Goal: Task Accomplishment & Management: Manage account settings

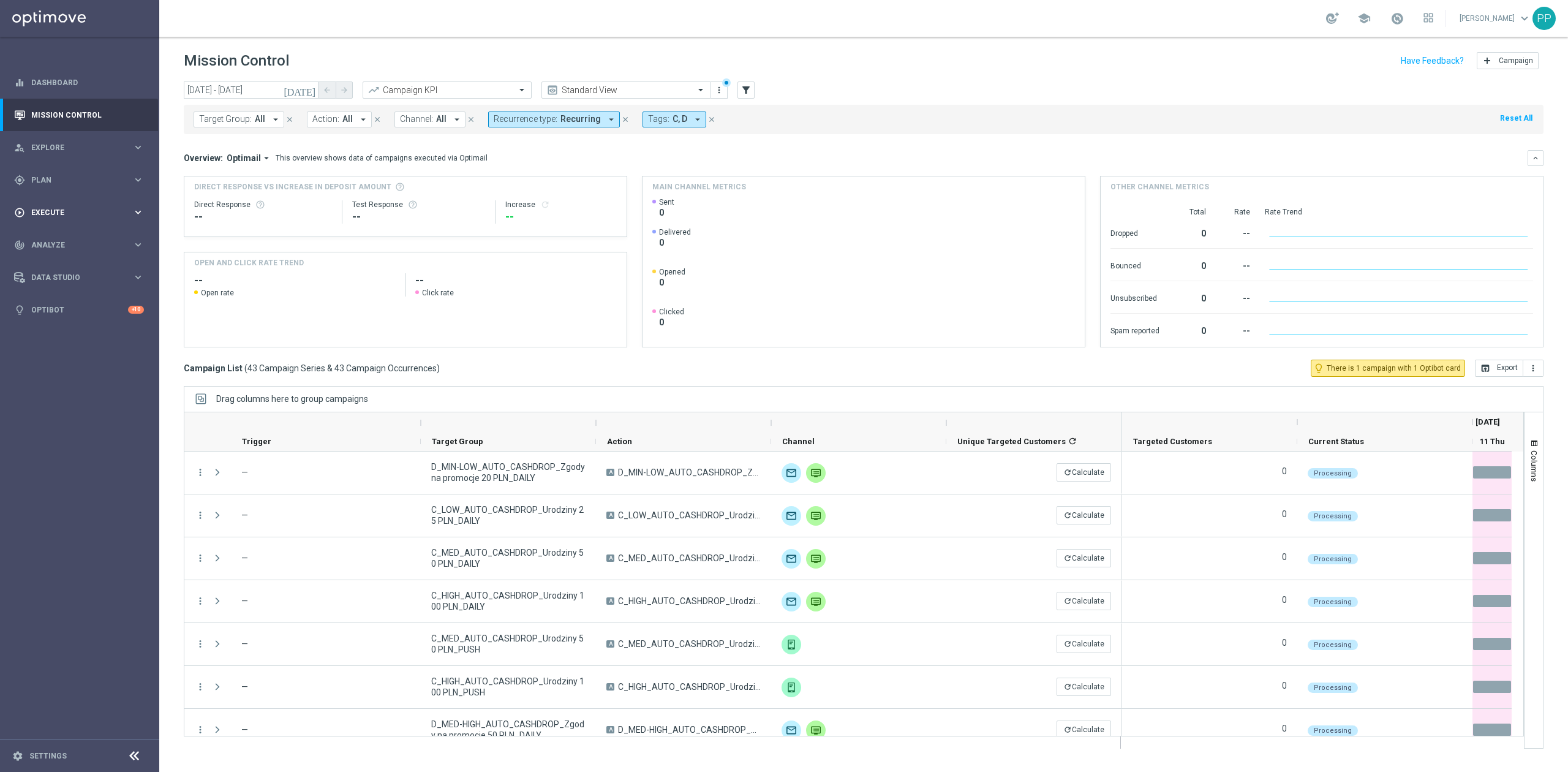
click at [63, 215] on span "Execute" at bounding box center [81, 212] width 101 height 7
click at [48, 184] on div "gps_fixed Plan" at bounding box center [73, 179] width 118 height 11
click at [49, 202] on link "Target Groups" at bounding box center [79, 205] width 96 height 10
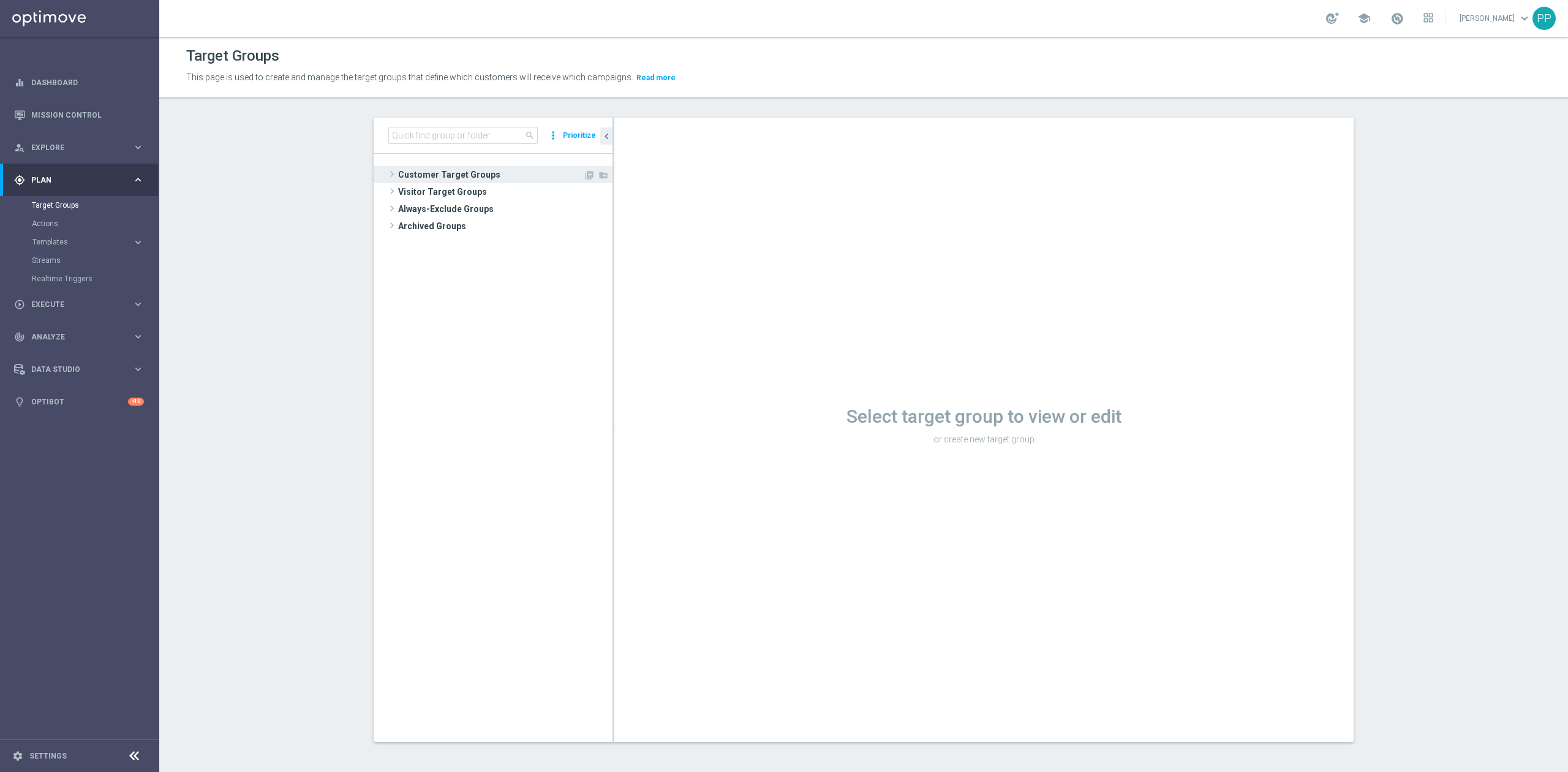
click at [502, 172] on span "Customer Target Groups" at bounding box center [490, 175] width 185 height 17
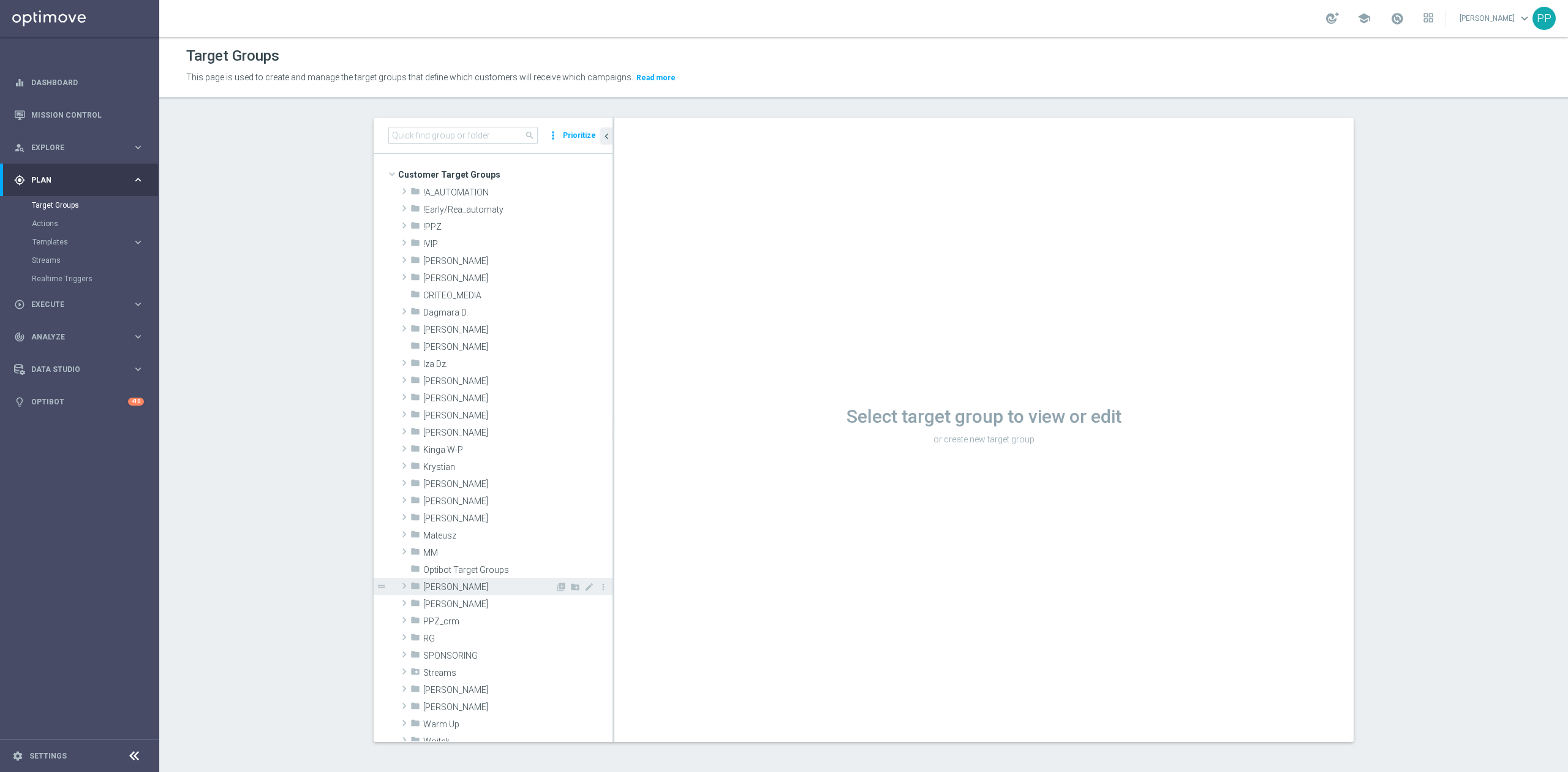
click at [483, 582] on span "[PERSON_NAME]" at bounding box center [489, 587] width 132 height 10
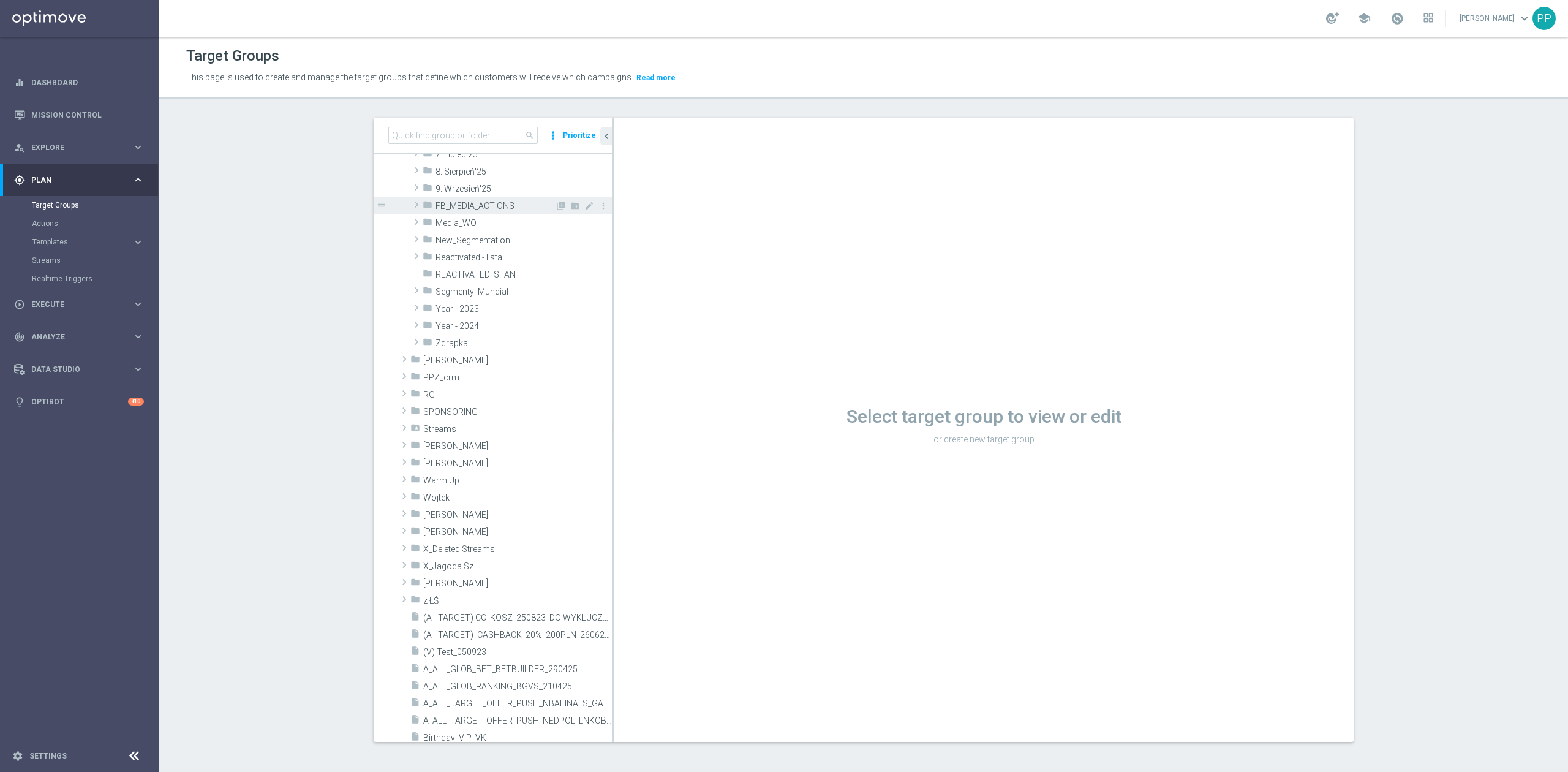
click at [483, 197] on div "folder FB_MEDIA_ACTIONS" at bounding box center [489, 205] width 133 height 17
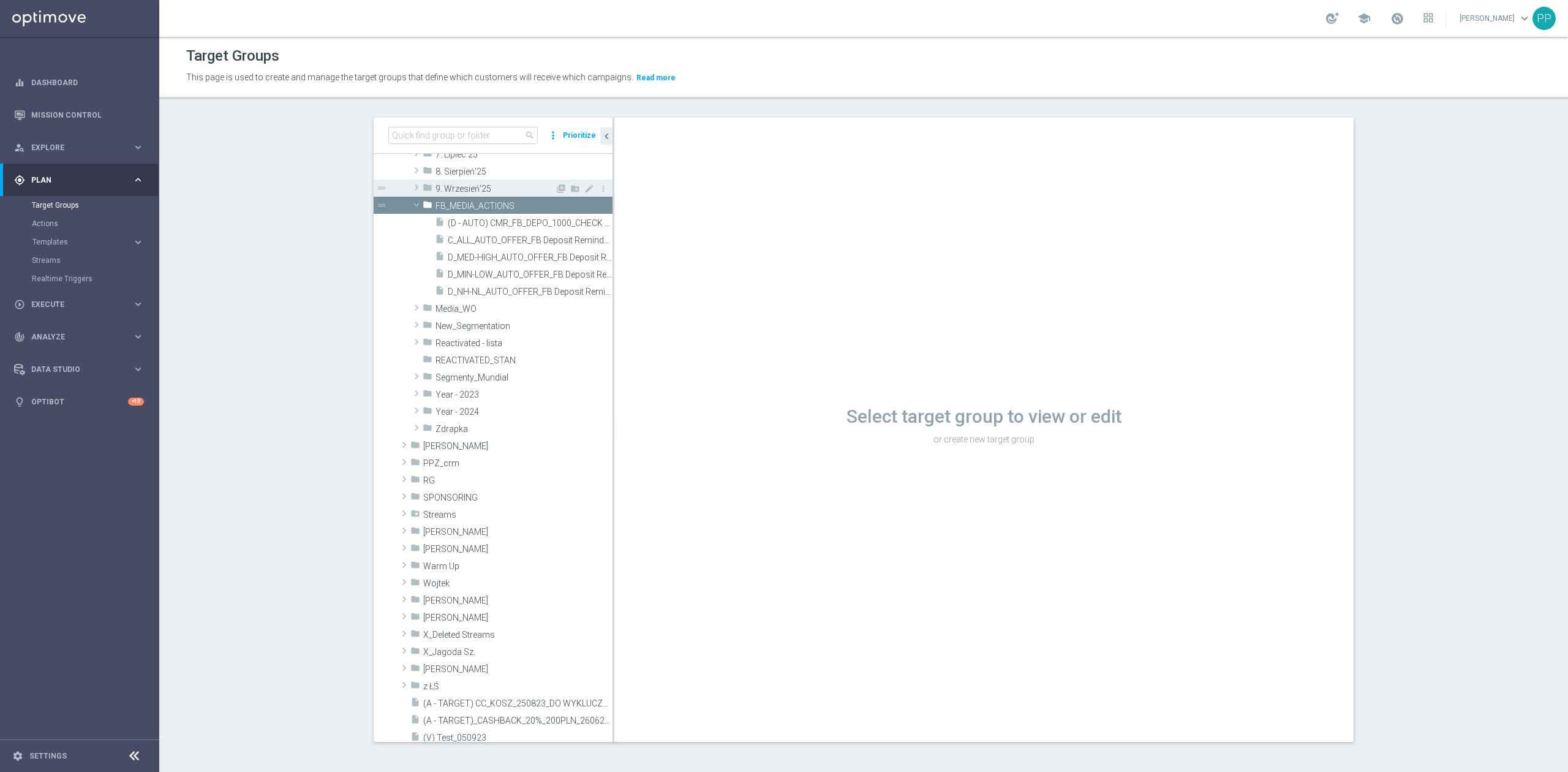
click at [483, 185] on span "9. Wrzesień'25" at bounding box center [496, 189] width 120 height 10
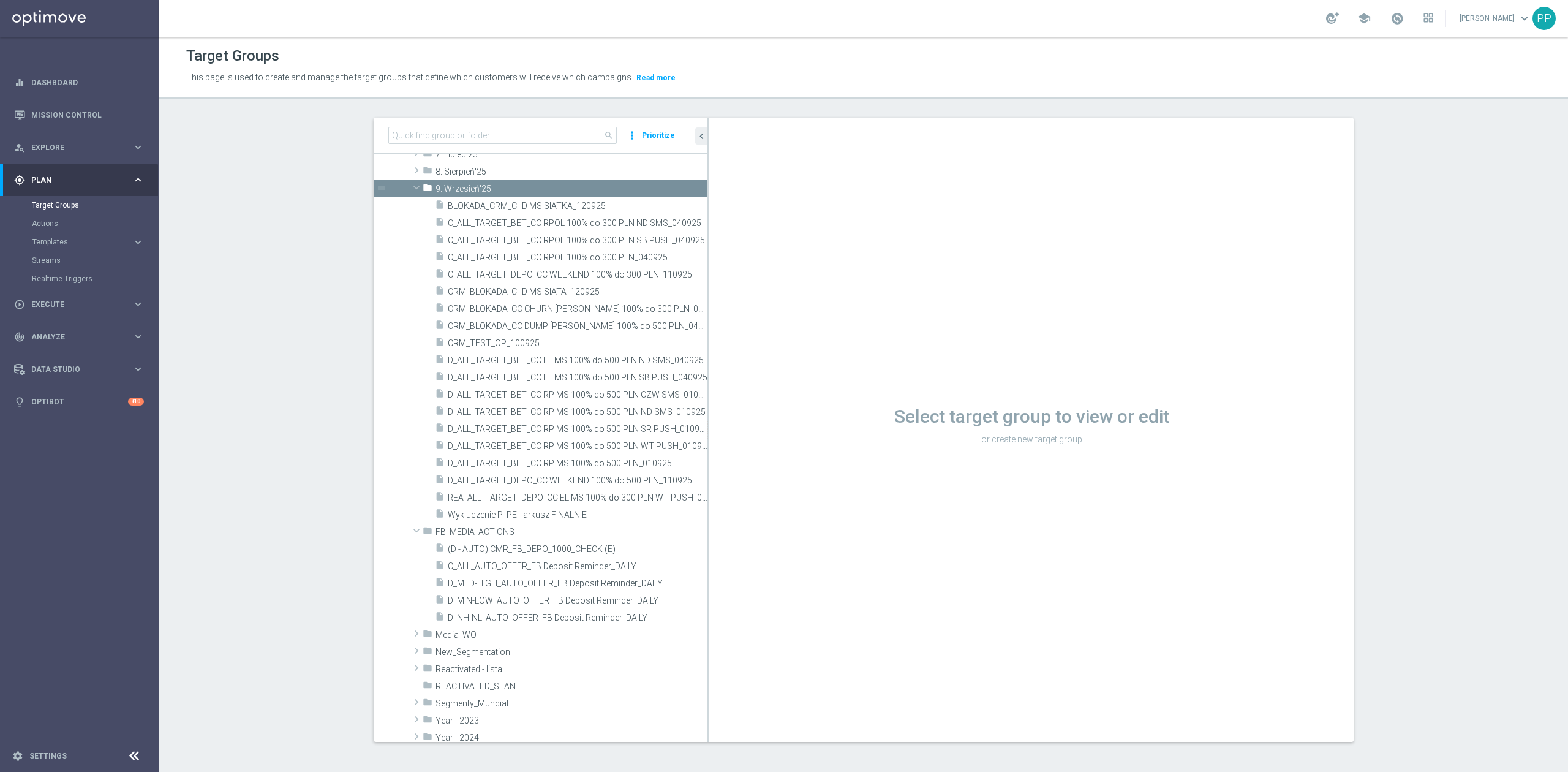
drag, startPoint x: 606, startPoint y: 367, endPoint x: 724, endPoint y: 371, distance: 118.1
click at [724, 371] on as-split "search more_vert Prioritize Customer Target Groups library_add create_new_folder" at bounding box center [864, 429] width 980 height 624
click at [617, 474] on div "insert_drive_file D_ALL_TARGET_DEPO_CC WEEKEND 100% do 500 PLN_110925" at bounding box center [557, 480] width 245 height 17
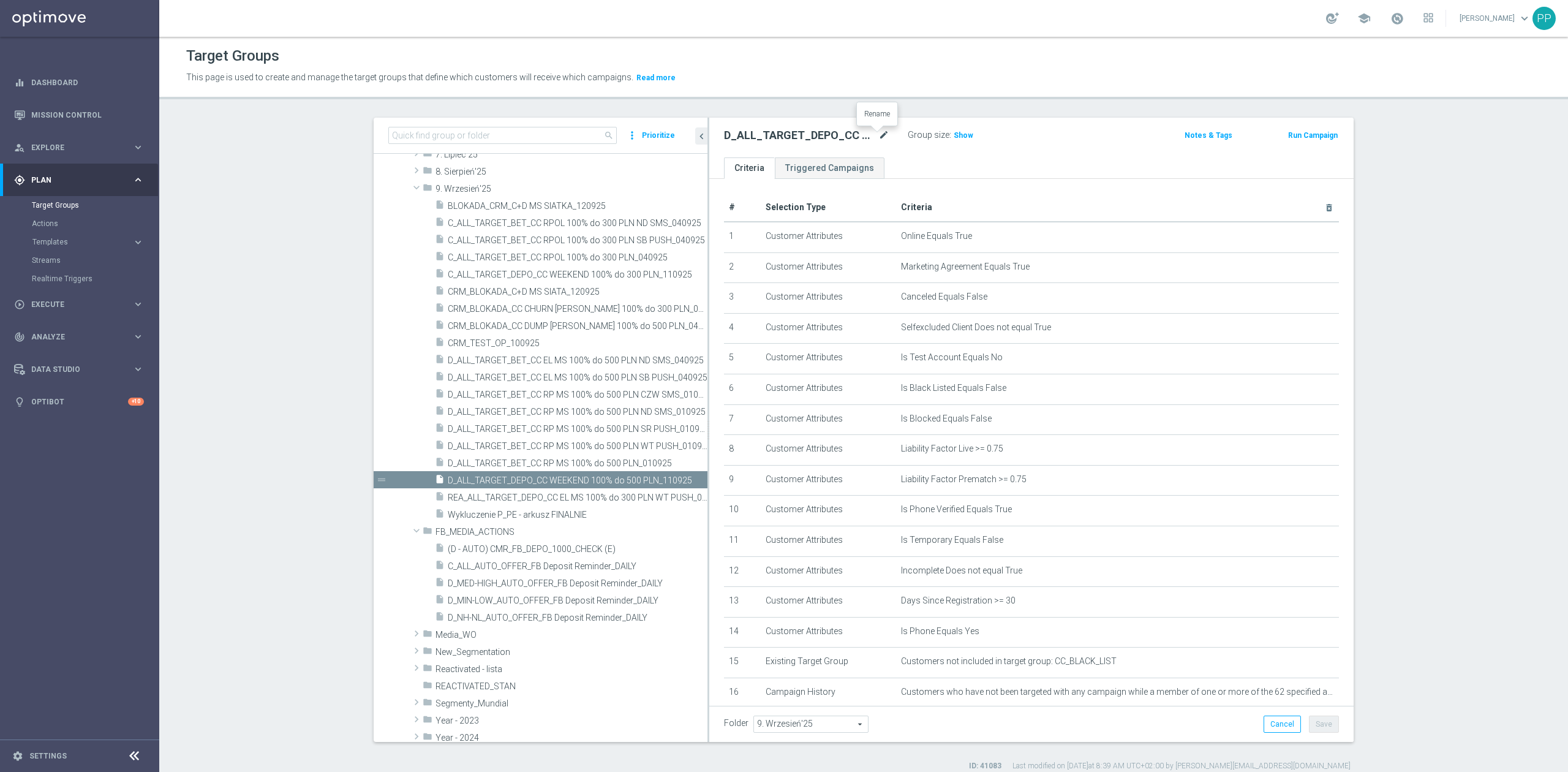
click at [879, 138] on icon "mode_edit" at bounding box center [884, 135] width 11 height 14
click at [861, 135] on input "D_ALL_TARGET_DEPO_CC WEEKEND 100% do 500 PLN_110925" at bounding box center [807, 137] width 166 height 17
type input "D_ALL_TARGET_DEPO_CC WEEKEND 100% do 500 PLN_120925"
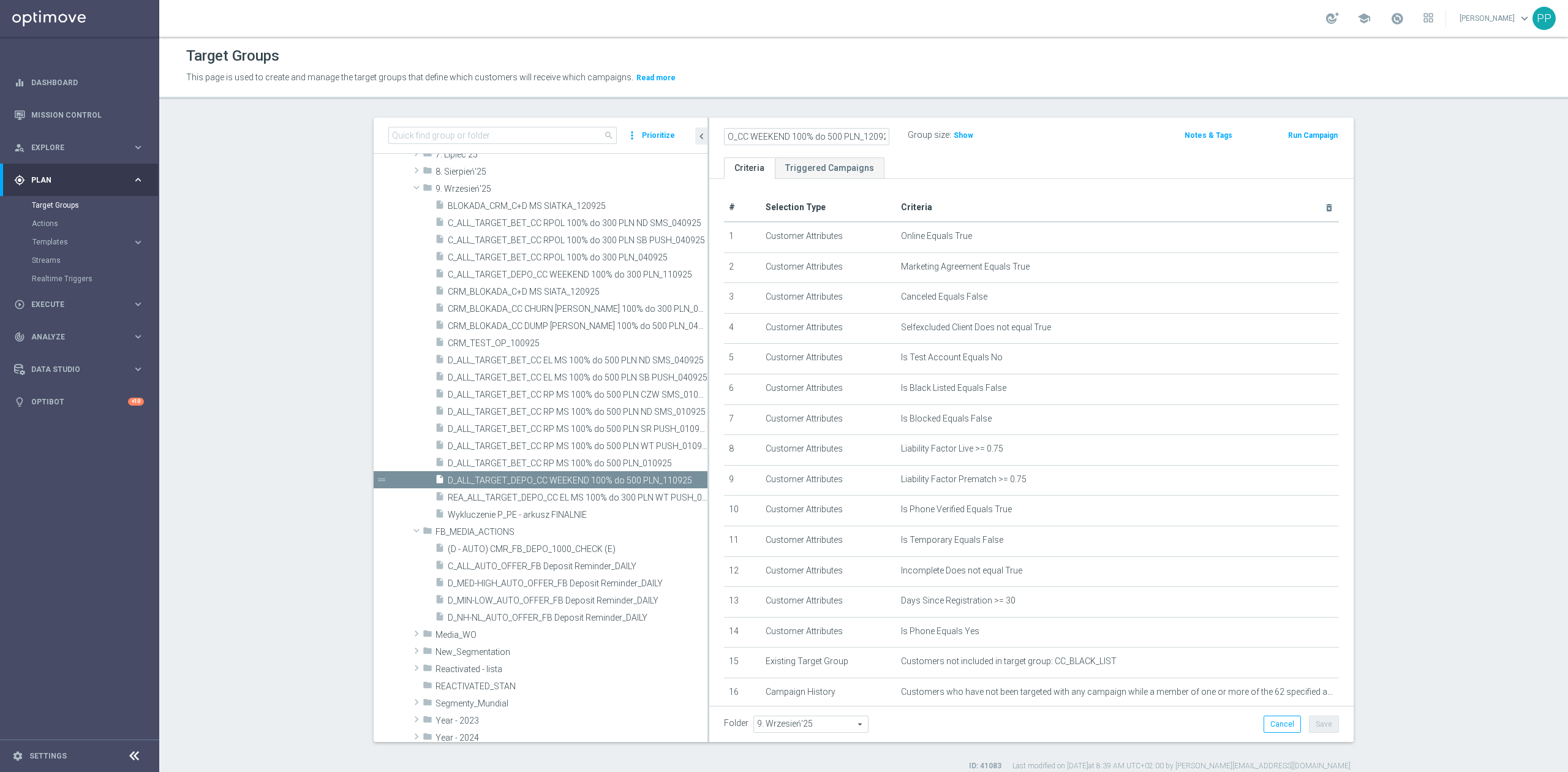
scroll to position [0, 0]
click at [1326, 728] on button "Save" at bounding box center [1325, 724] width 30 height 17
click at [560, 285] on div "insert_drive_file CRM_BLOKADA_C+D MS SIATA_120925" at bounding box center [557, 291] width 243 height 17
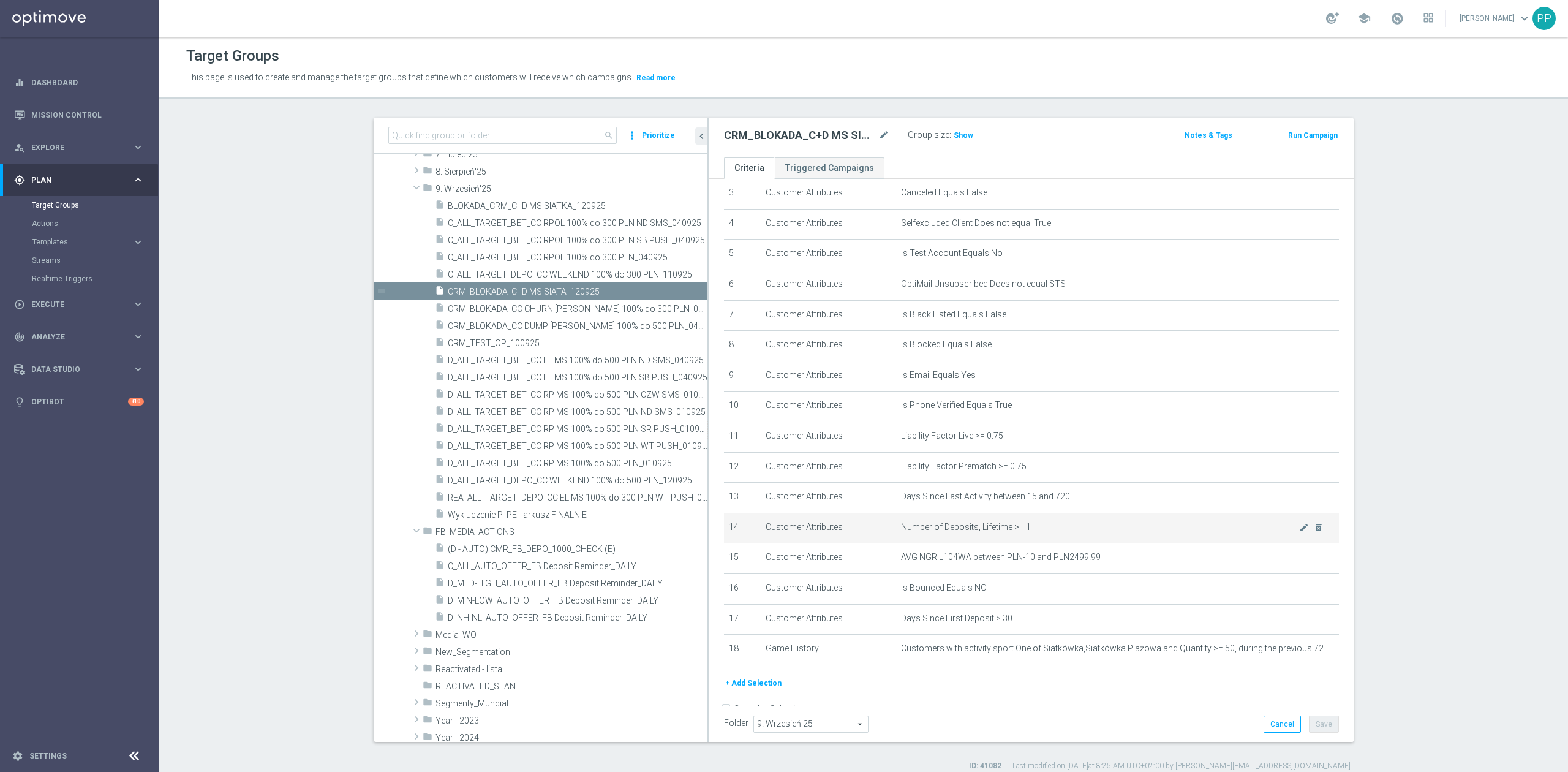
scroll to position [66, 0]
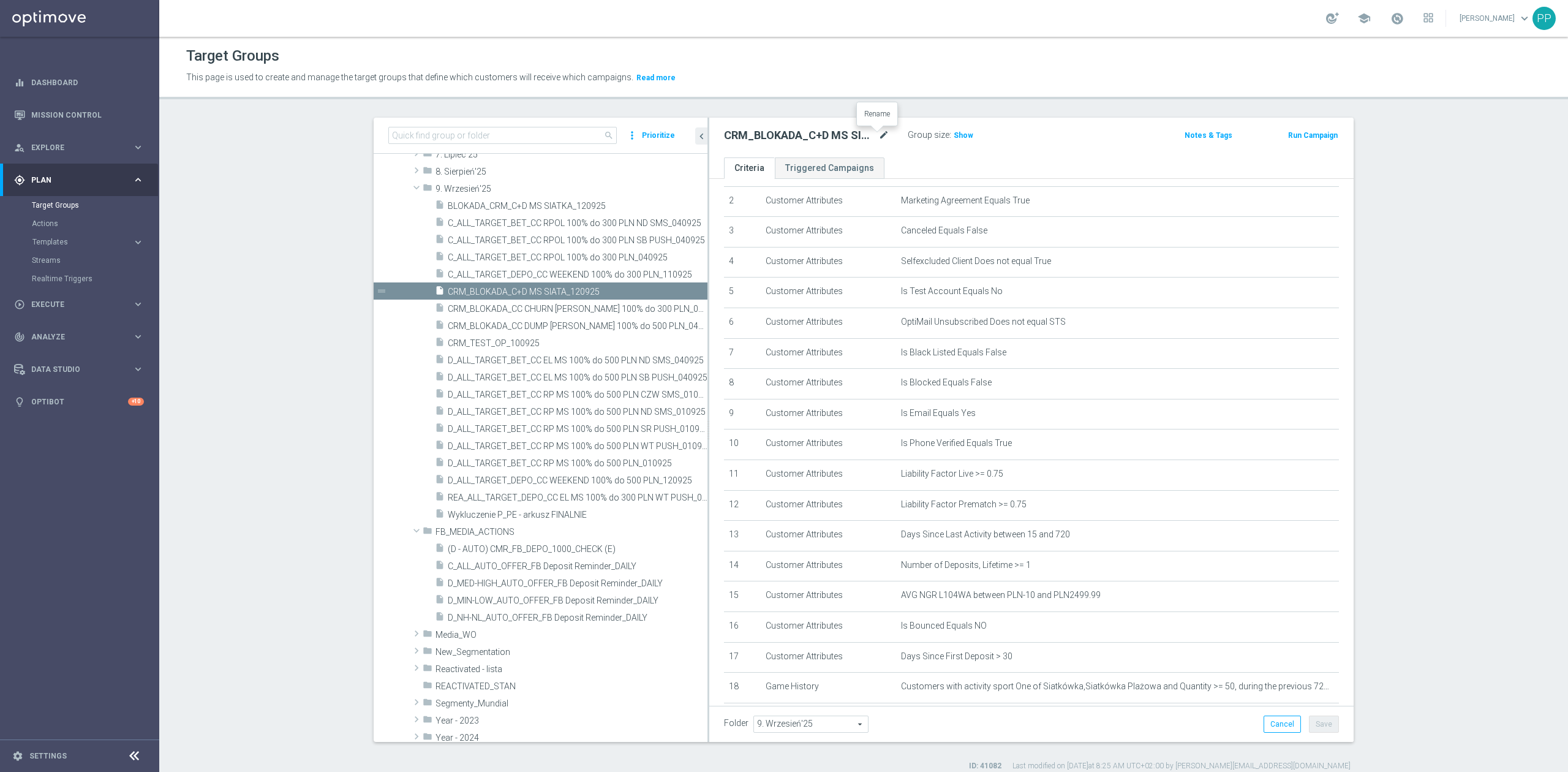
click at [879, 138] on icon "mode_edit" at bounding box center [884, 135] width 11 height 14
type input "D_ALL_TARGET_WAGER_MS [PERSON_NAME] 100% do 300 PLN_120925"
click at [1322, 722] on button "Save" at bounding box center [1325, 724] width 30 height 17
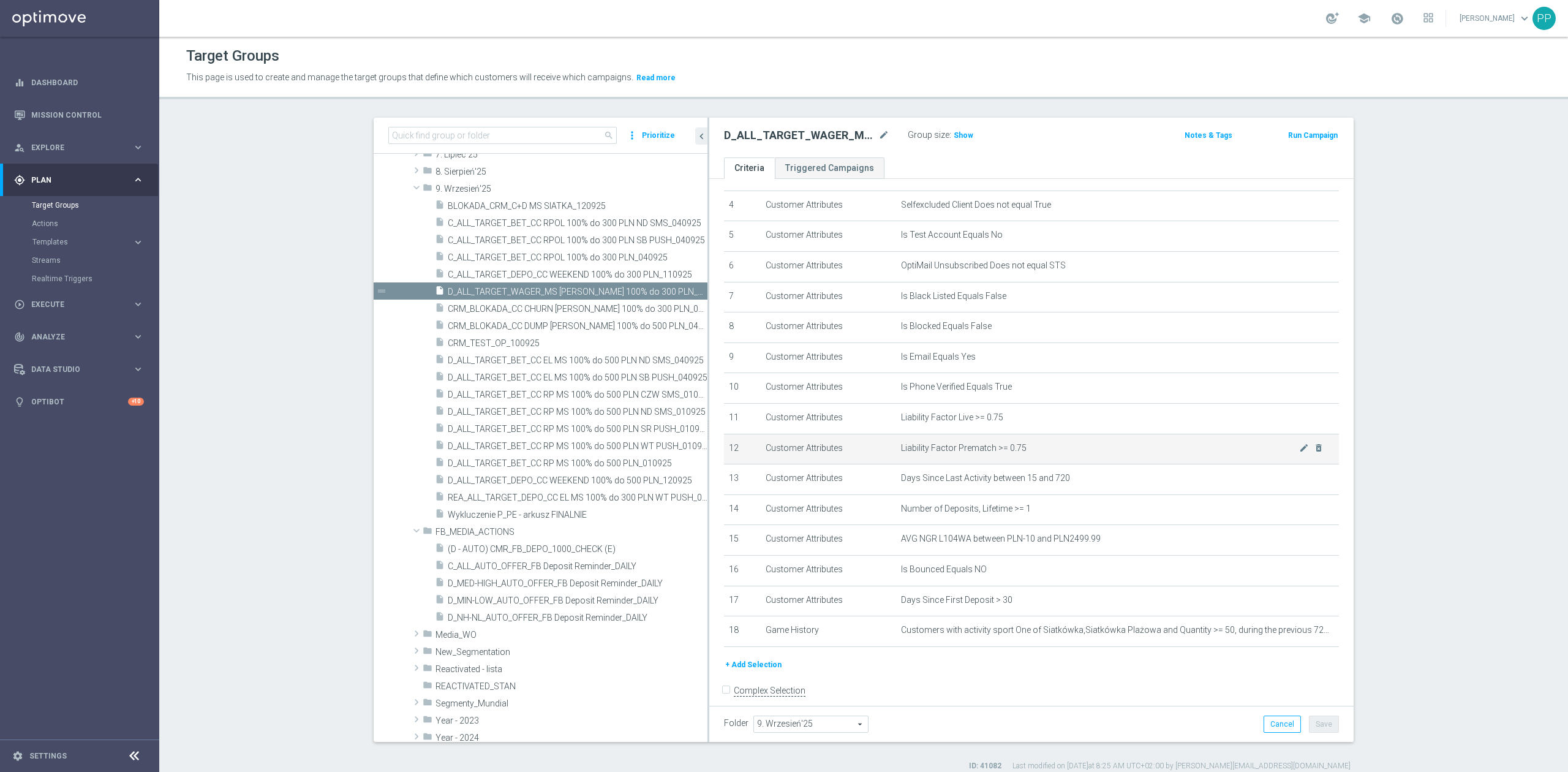
scroll to position [148, 0]
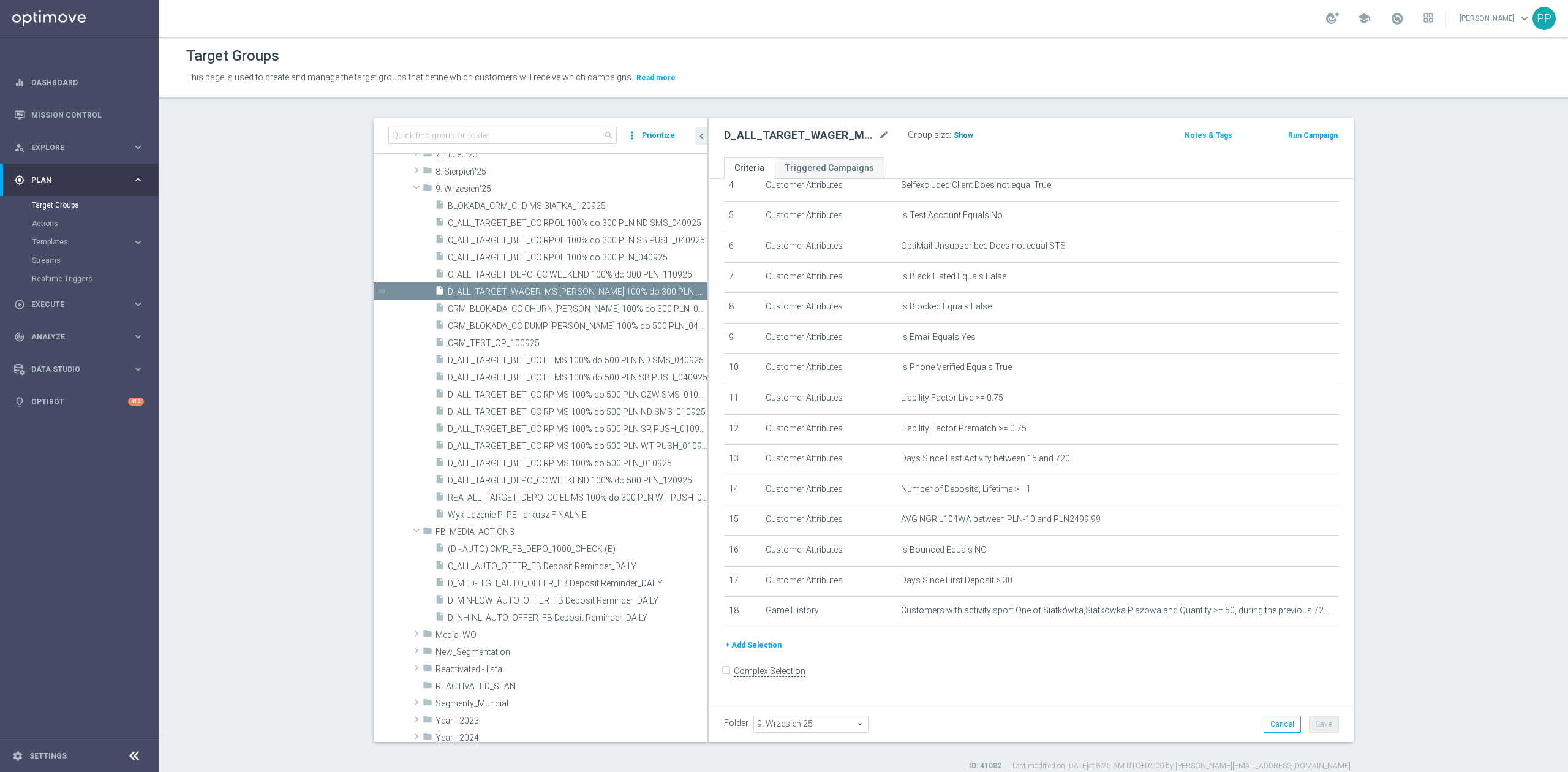
click at [954, 138] on span "Show" at bounding box center [963, 135] width 19 height 9
click at [68, 245] on span "Templates" at bounding box center [76, 242] width 88 height 7
click at [881, 136] on icon "mode_edit" at bounding box center [884, 135] width 11 height 14
